Goal: Navigation & Orientation: Find specific page/section

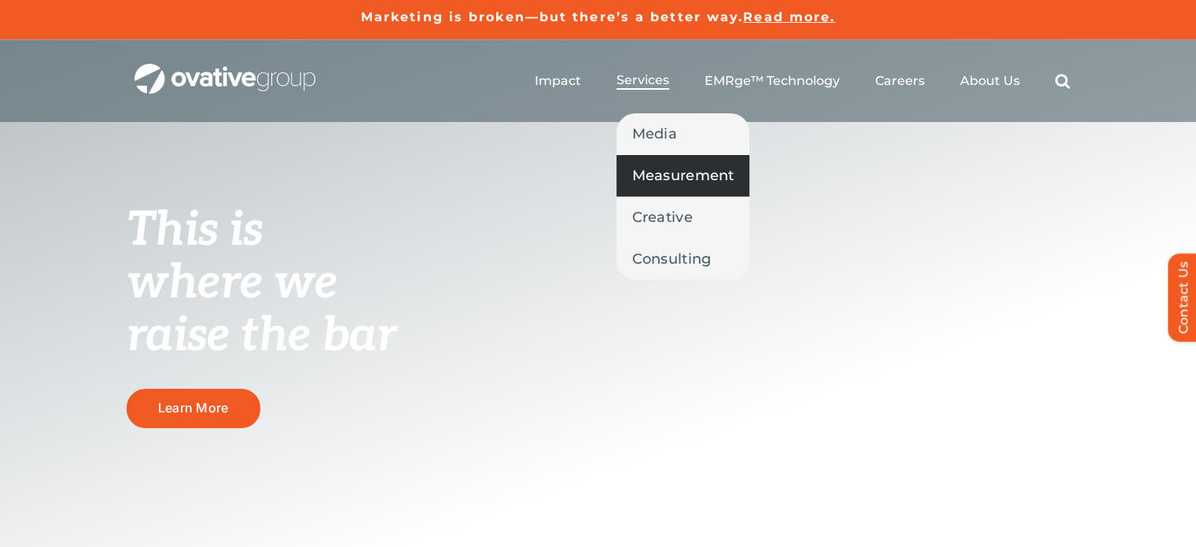
click at [650, 169] on span "Measurement" at bounding box center [683, 175] width 102 height 22
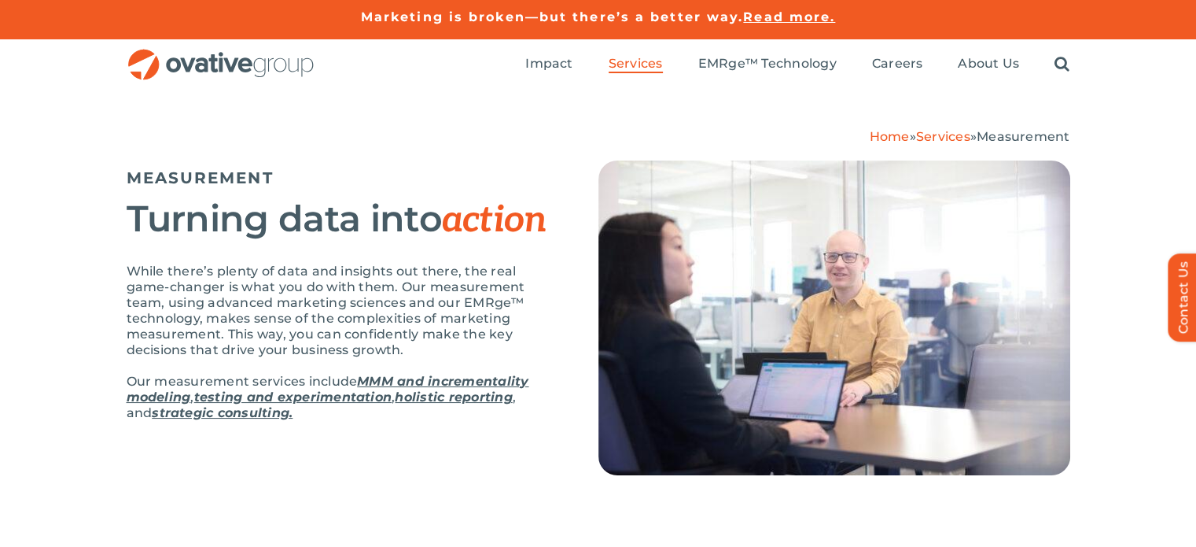
click at [598, 257] on img at bounding box center [834, 317] width 472 height 315
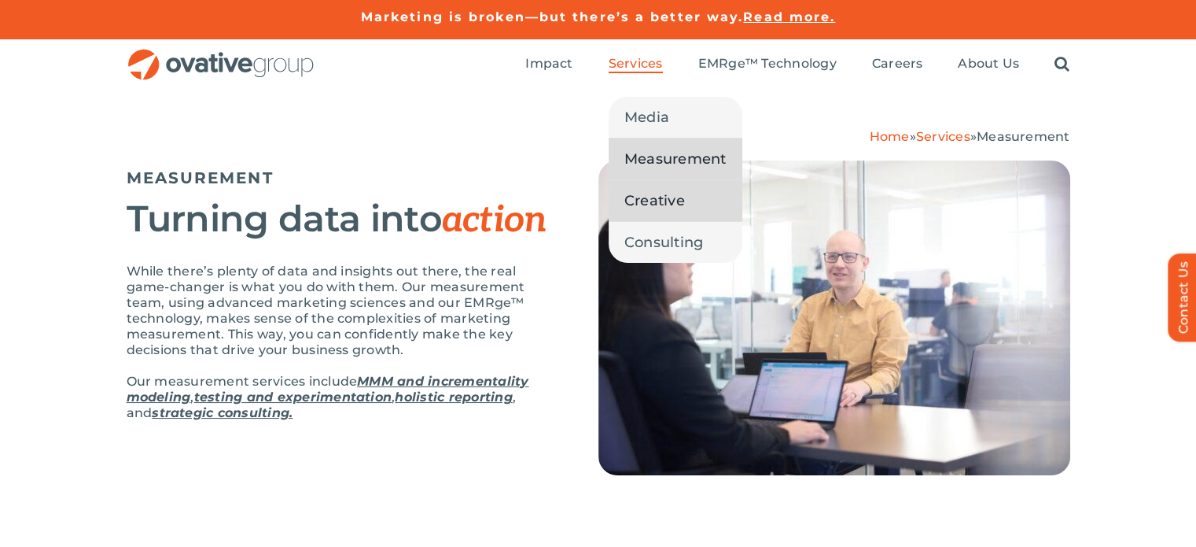
click at [661, 207] on span "Creative" at bounding box center [654, 201] width 61 height 22
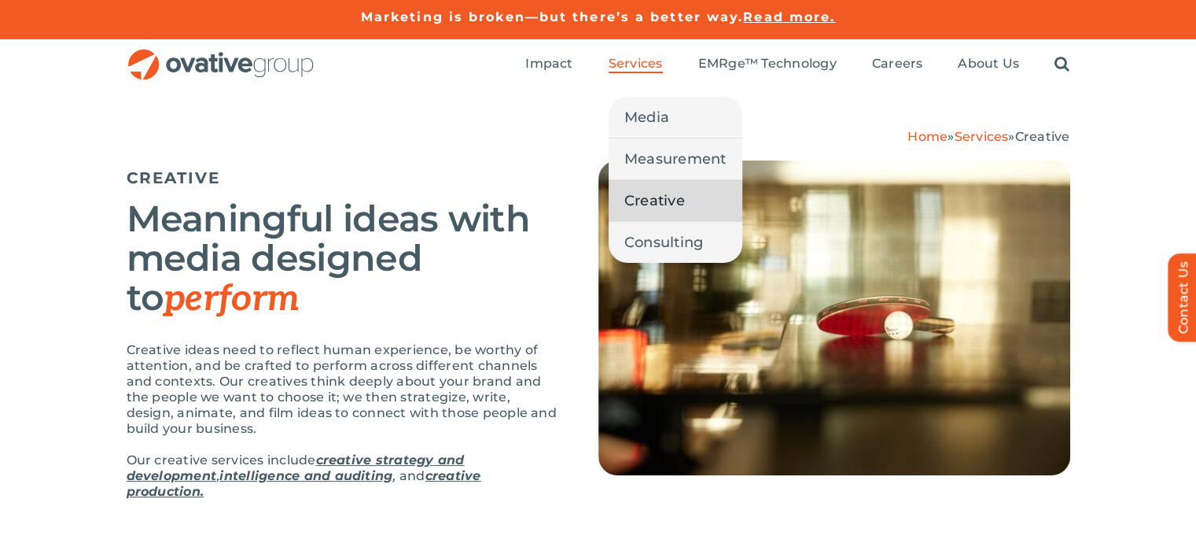
click at [648, 67] on span "Services" at bounding box center [636, 64] width 54 height 16
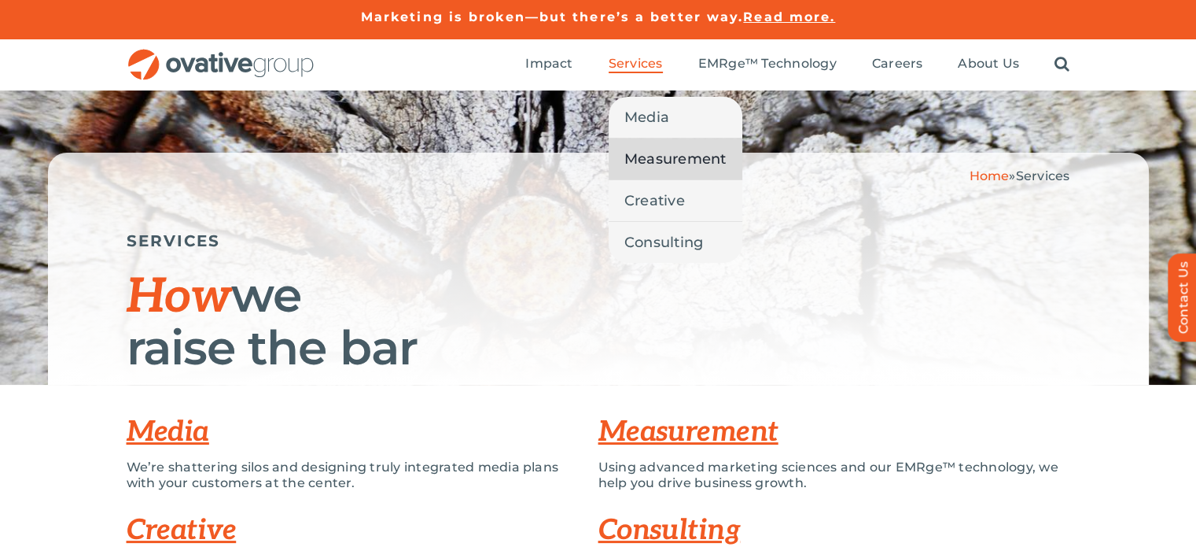
click at [657, 164] on span "Measurement" at bounding box center [675, 159] width 102 height 22
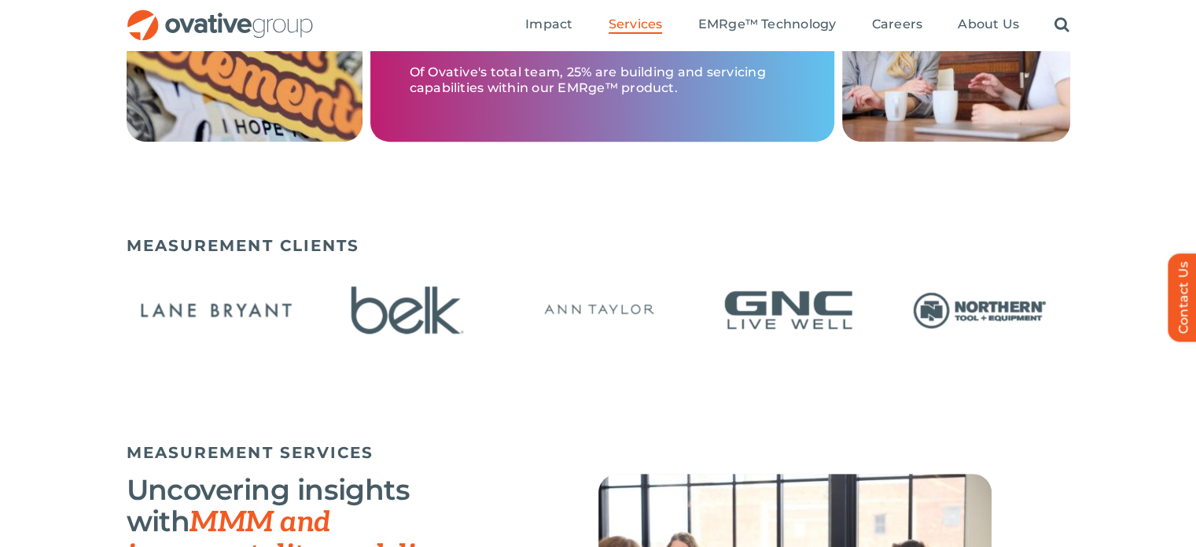
scroll to position [856, 0]
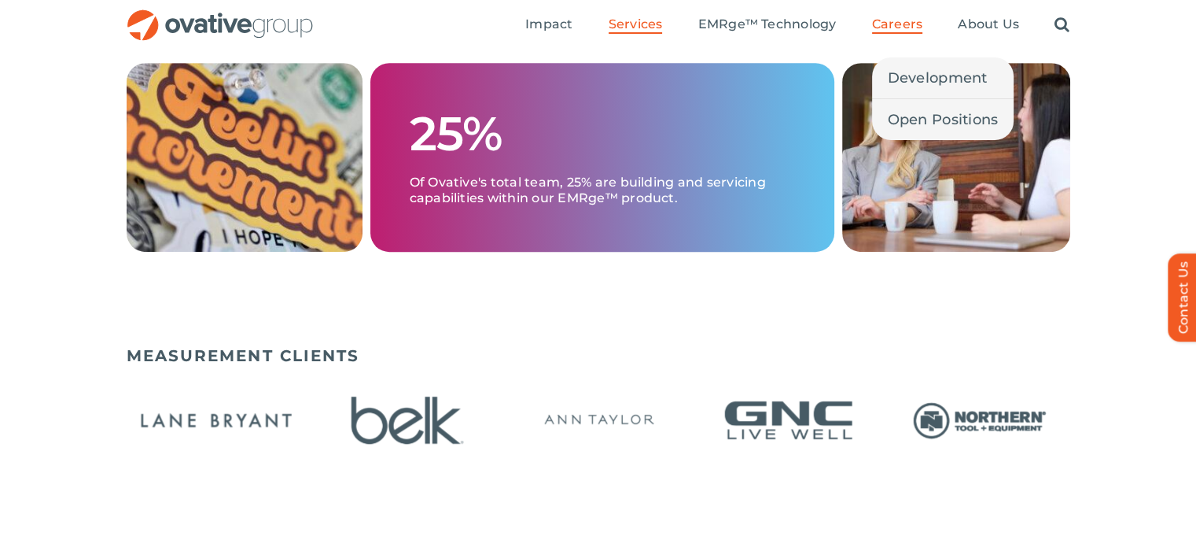
click at [904, 28] on span "Careers" at bounding box center [897, 25] width 51 height 16
